Goal: Transaction & Acquisition: Download file/media

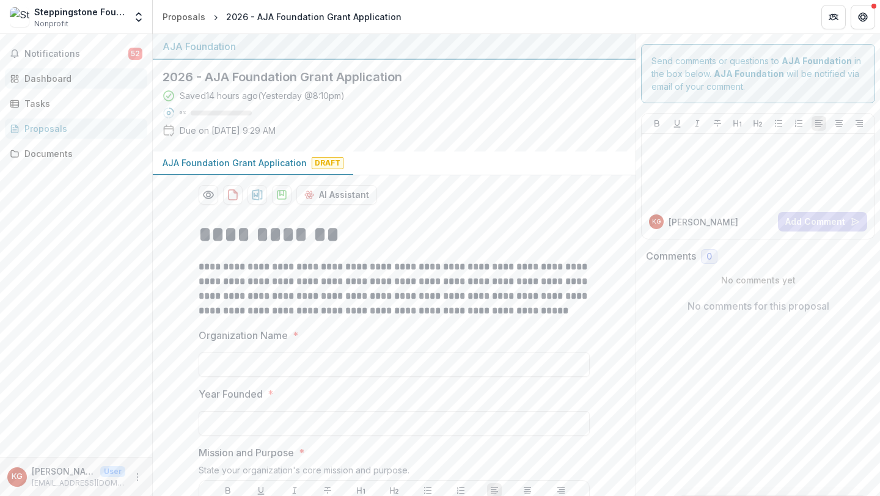
click at [71, 84] on div "Dashboard" at bounding box center [80, 78] width 113 height 13
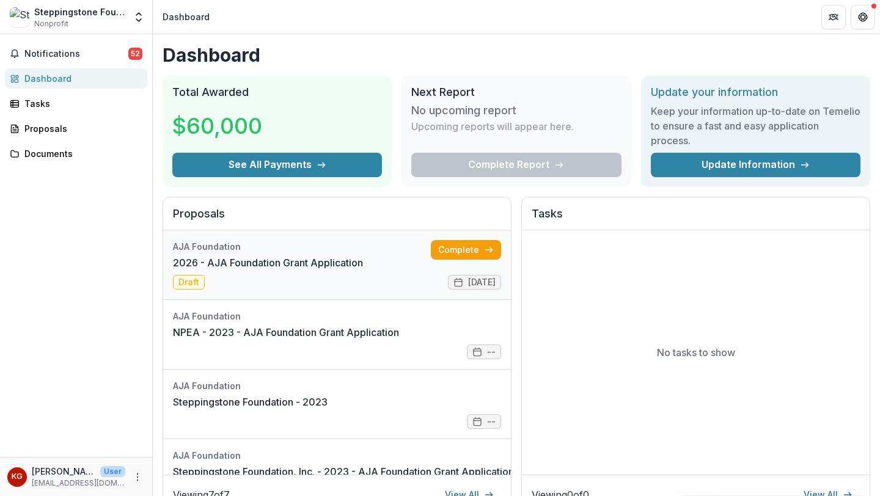
click at [345, 260] on link "2026 - AJA Foundation Grant Application" at bounding box center [268, 263] width 190 height 15
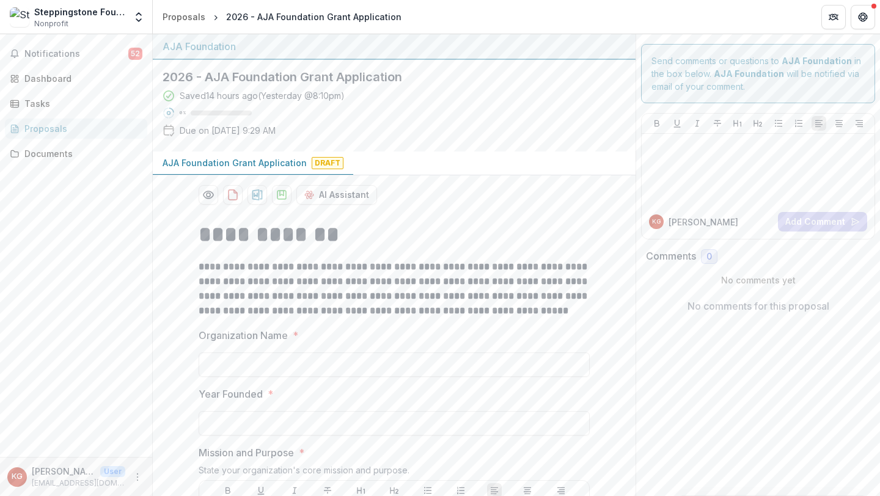
click at [78, 125] on div "Proposals" at bounding box center [80, 128] width 113 height 13
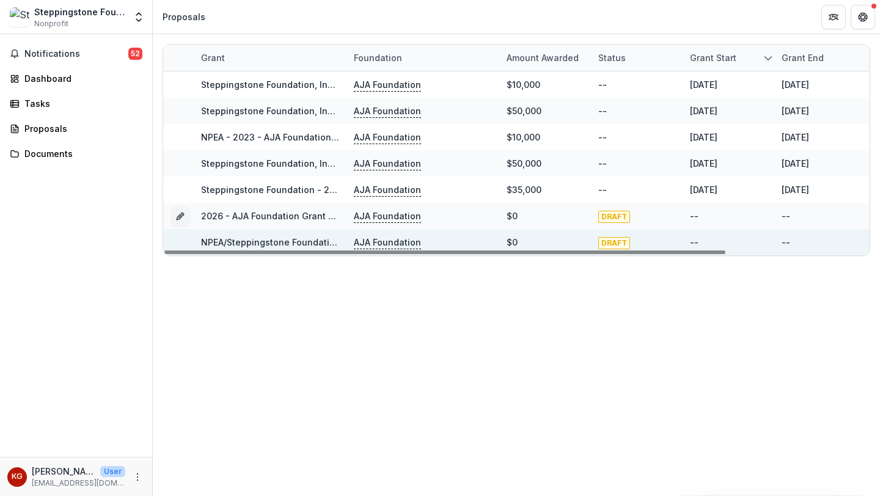
click at [239, 239] on link "NPEA/Steppingstone Foundation, Inc. - 2025 - AJA Foundation Grant Application" at bounding box center [373, 242] width 344 height 10
click at [306, 243] on link "NPEA/Steppingstone Foundation, Inc. - 2025 - AJA Foundation Grant Application" at bounding box center [373, 242] width 344 height 10
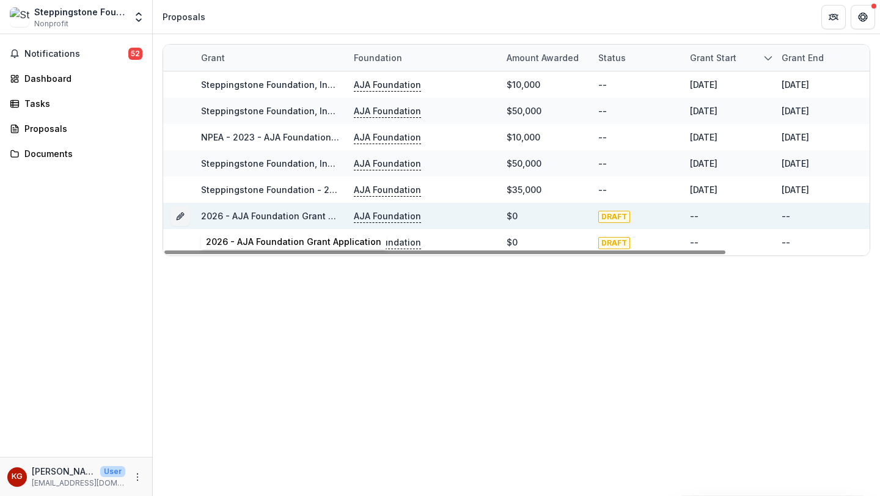
click at [263, 218] on link "2026 - AJA Foundation Grant Application" at bounding box center [288, 216] width 175 height 10
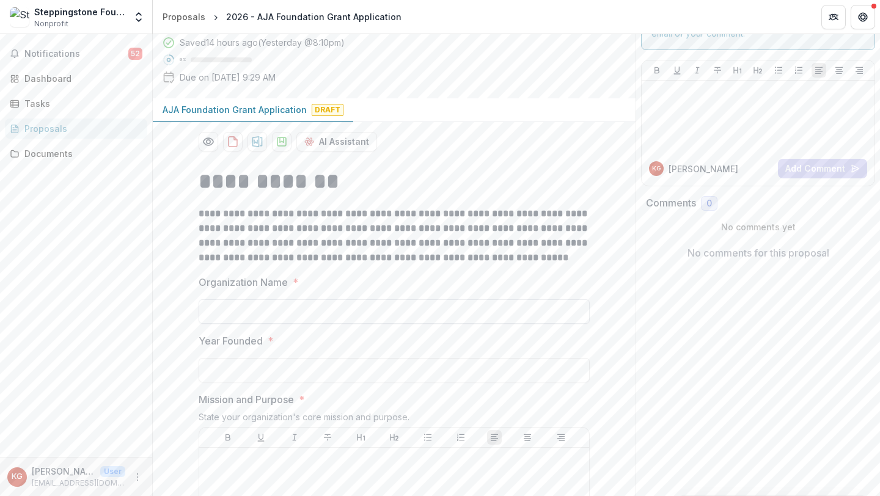
scroll to position [122, 0]
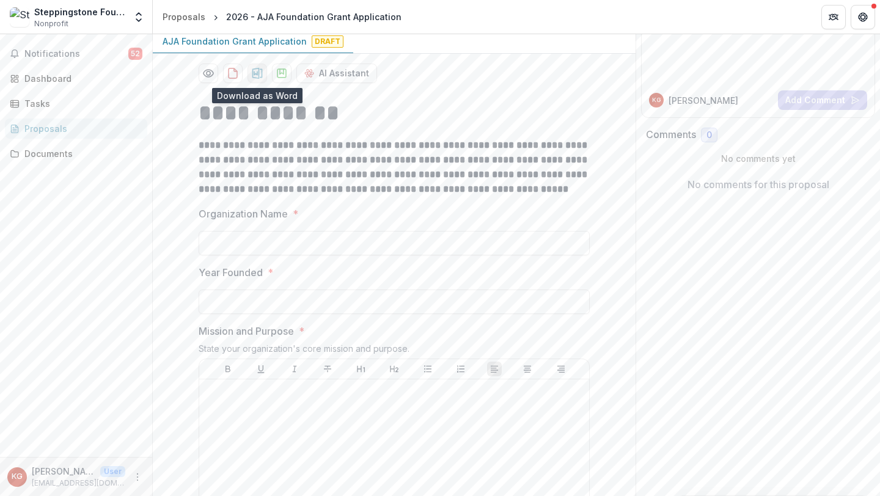
click at [260, 75] on icon "download-proposal" at bounding box center [257, 73] width 10 height 11
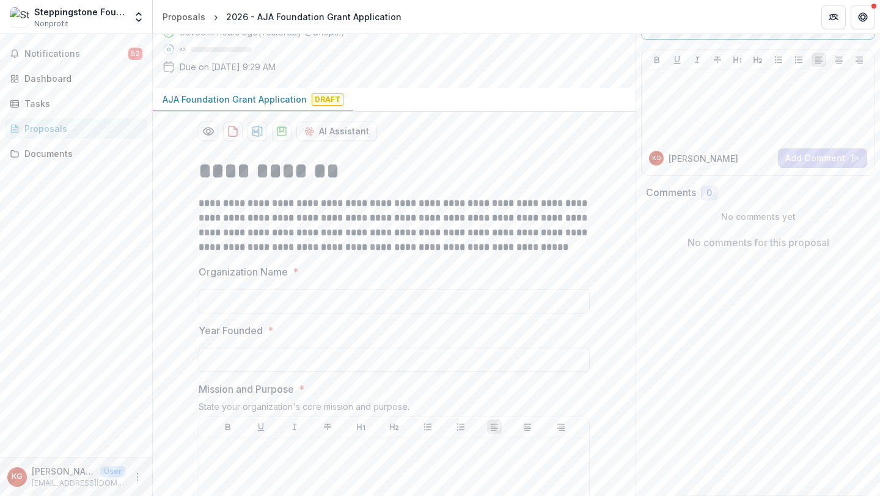
scroll to position [0, 0]
